Goal: Check status: Check status

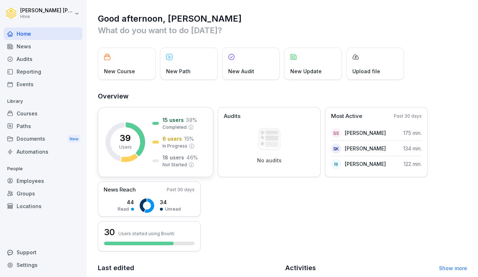
click at [164, 140] on p "6 users" at bounding box center [173, 139] width 20 height 8
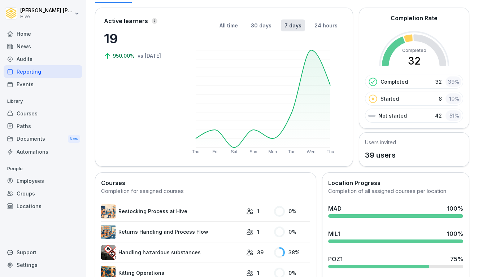
scroll to position [36, 0]
click at [35, 112] on div "Courses" at bounding box center [43, 113] width 79 height 13
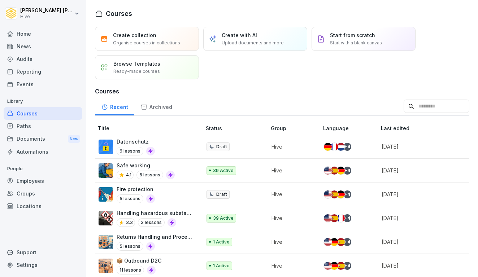
click at [30, 123] on div "Paths" at bounding box center [43, 126] width 79 height 13
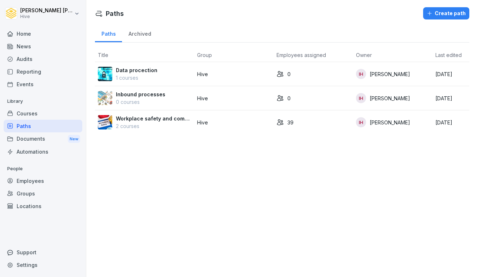
click at [145, 116] on p "Workplace safety and compliance" at bounding box center [154, 119] width 76 height 8
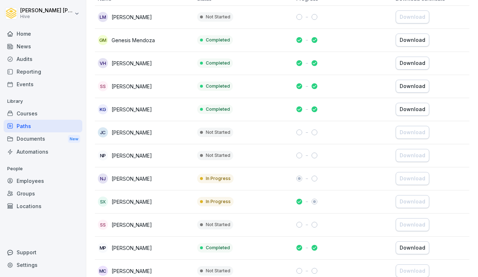
scroll to position [114, 0]
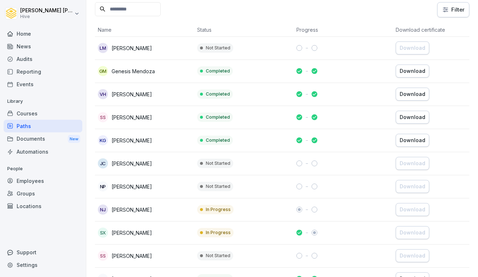
click at [263, 68] on td "Completed" at bounding box center [243, 71] width 99 height 23
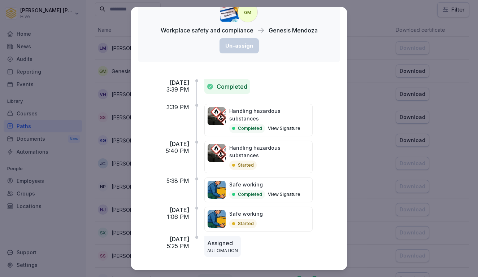
scroll to position [46, 0]
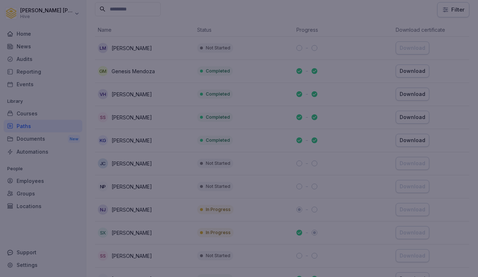
click at [357, 35] on div at bounding box center [239, 138] width 478 height 277
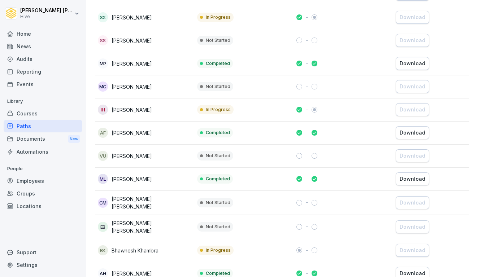
scroll to position [327, 0]
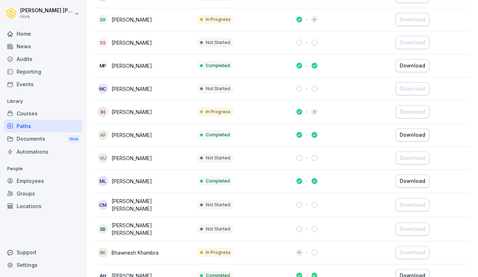
click at [255, 184] on td "Completed" at bounding box center [243, 181] width 99 height 23
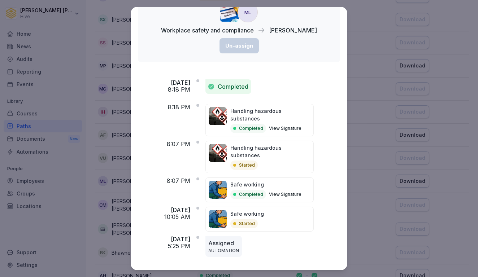
scroll to position [46, 0]
click at [236, 223] on div at bounding box center [234, 224] width 3 height 3
click at [199, 207] on div at bounding box center [198, 208] width 3 height 3
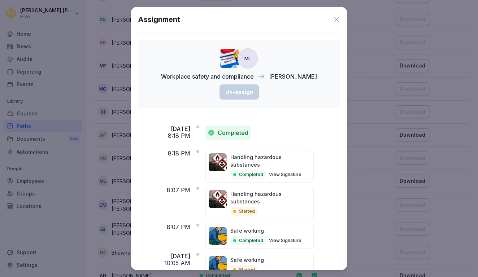
scroll to position [0, 0]
click at [335, 18] on icon at bounding box center [337, 19] width 4 height 4
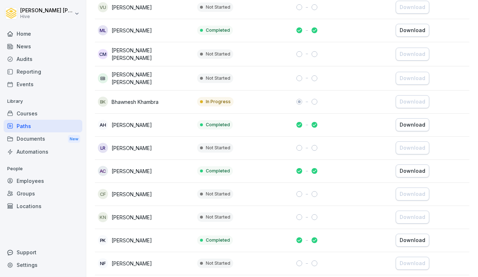
scroll to position [480, 0]
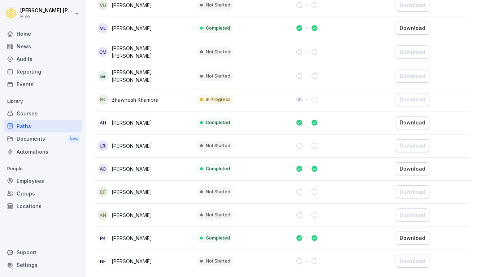
click at [215, 169] on p "Completed" at bounding box center [218, 169] width 24 height 7
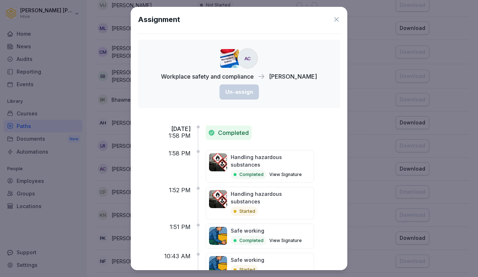
click at [232, 137] on p "Completed" at bounding box center [233, 133] width 31 height 9
click at [334, 20] on icon at bounding box center [336, 19] width 7 height 7
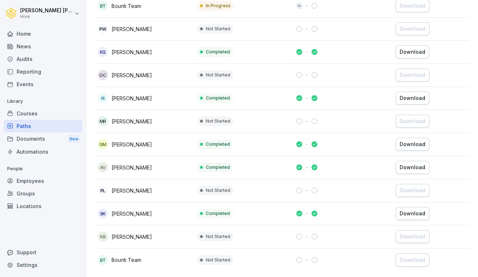
scroll to position [782, 0]
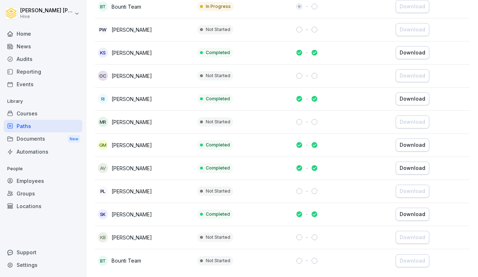
click at [212, 145] on p "Completed" at bounding box center [218, 145] width 24 height 7
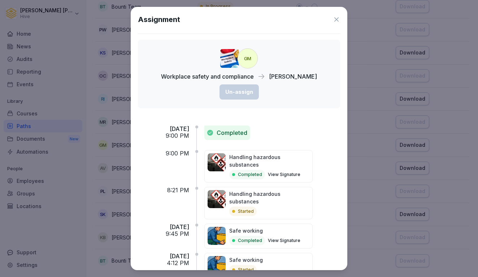
click at [248, 56] on div "GM" at bounding box center [248, 58] width 20 height 20
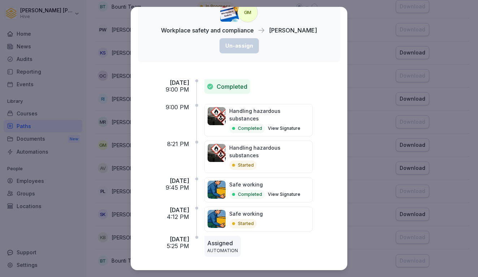
scroll to position [46, 0]
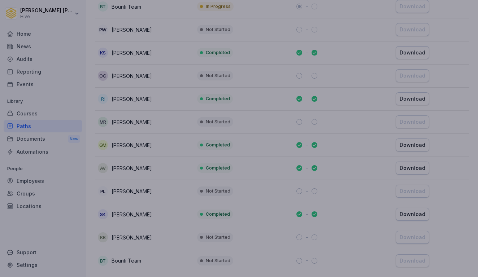
click at [366, 115] on div at bounding box center [239, 138] width 478 height 277
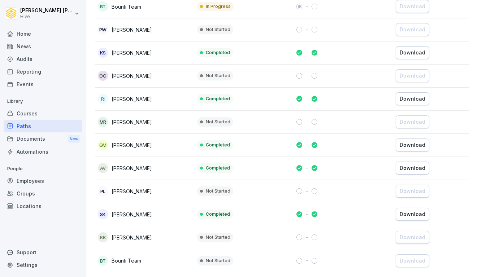
click at [217, 211] on p "Completed" at bounding box center [218, 214] width 24 height 7
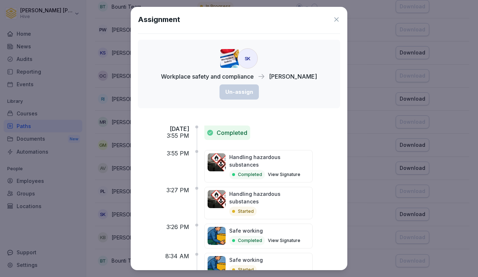
scroll to position [0, 0]
click at [336, 20] on icon at bounding box center [336, 19] width 7 height 7
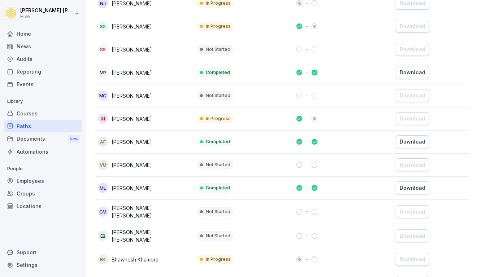
scroll to position [249, 0]
